Goal: Information Seeking & Learning: Learn about a topic

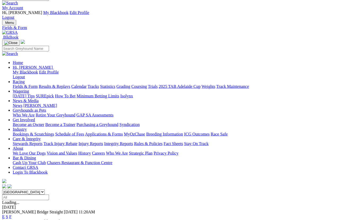
scroll to position [7, 0]
click at [115, 85] on link "Statistics" at bounding box center [107, 87] width 15 height 5
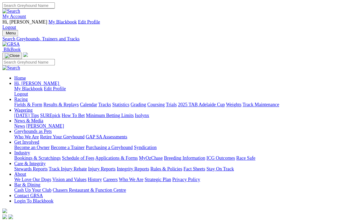
scroll to position [4, 0]
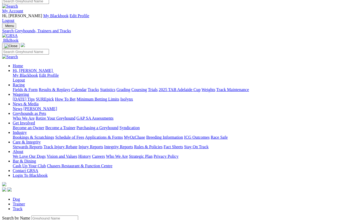
click at [39, 196] on input "Search by Greyhound name" at bounding box center [54, 219] width 47 height 6
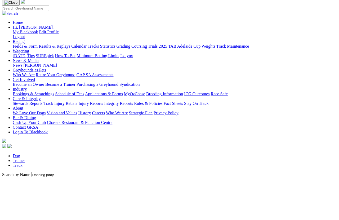
scroll to position [47, 0]
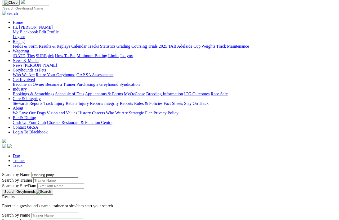
type input "Dashing jordy"
click at [53, 189] on button "Search Greyhounds" at bounding box center [27, 192] width 51 height 6
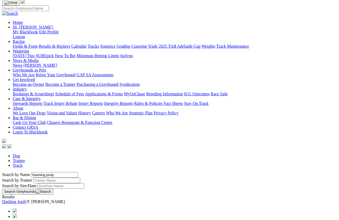
click at [27, 196] on link "Dashing Jordy" at bounding box center [14, 201] width 25 height 5
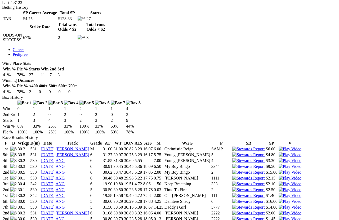
scroll to position [286, 0]
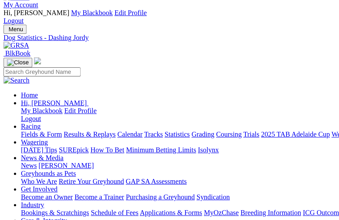
scroll to position [0, 0]
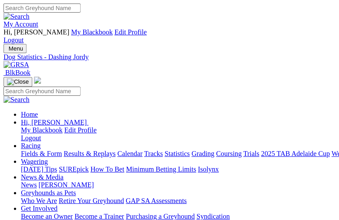
click at [115, 91] on link "Statistics" at bounding box center [107, 93] width 15 height 5
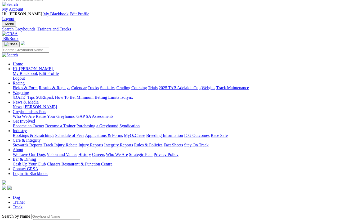
scroll to position [6, 2]
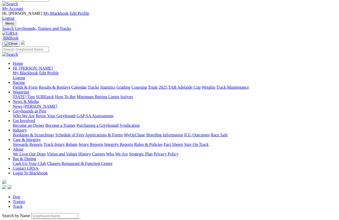
click at [42, 196] on input "Search by Greyhound name" at bounding box center [54, 216] width 47 height 6
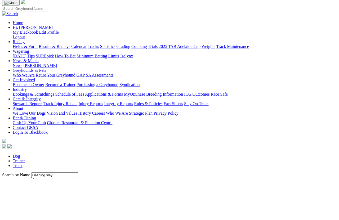
scroll to position [47, 0]
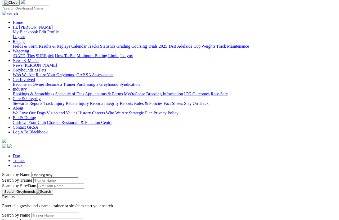
type input "Dashing slay"
click at [53, 189] on button "Search Greyhounds" at bounding box center [27, 192] width 51 height 6
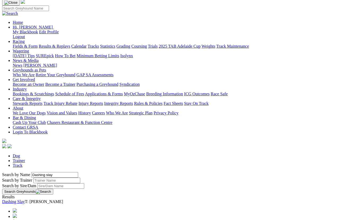
click at [25, 196] on link "Dashing Slay" at bounding box center [13, 201] width 23 height 5
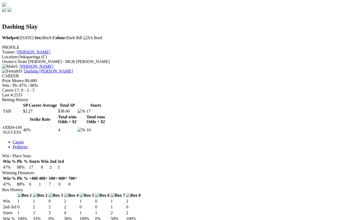
scroll to position [195, 0]
